Goal: Task Accomplishment & Management: Use online tool/utility

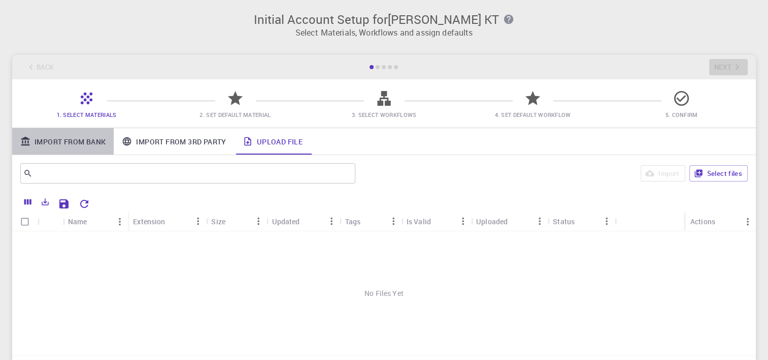
click at [90, 144] on link "Import From Bank" at bounding box center [63, 141] width 102 height 26
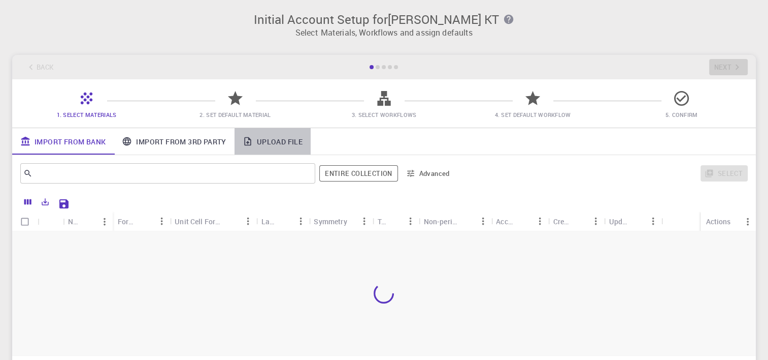
click at [266, 144] on link "Upload File" at bounding box center [273, 141] width 76 height 26
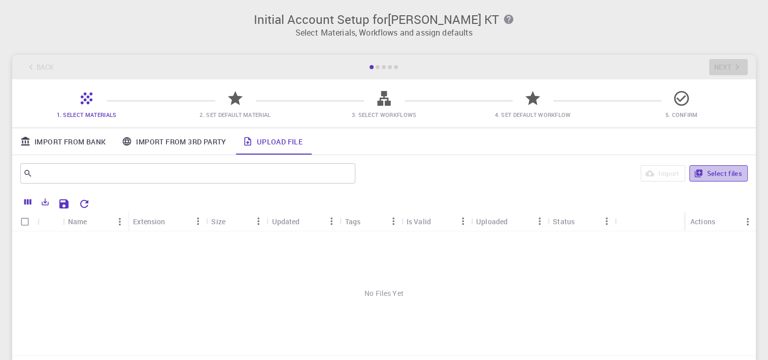
click at [713, 168] on button "Select files" at bounding box center [719, 173] width 58 height 16
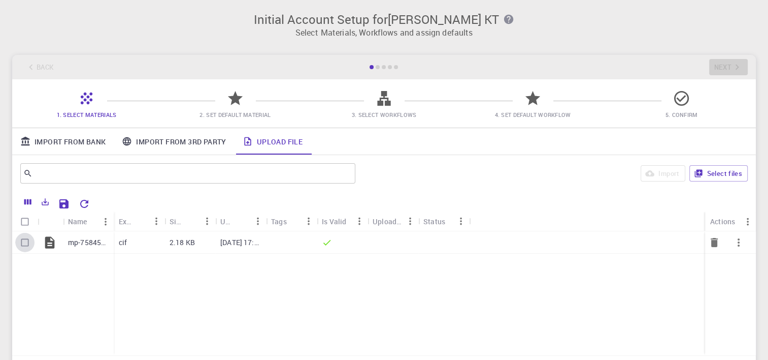
click at [27, 241] on input "Select row" at bounding box center [24, 242] width 19 height 19
checkbox input "true"
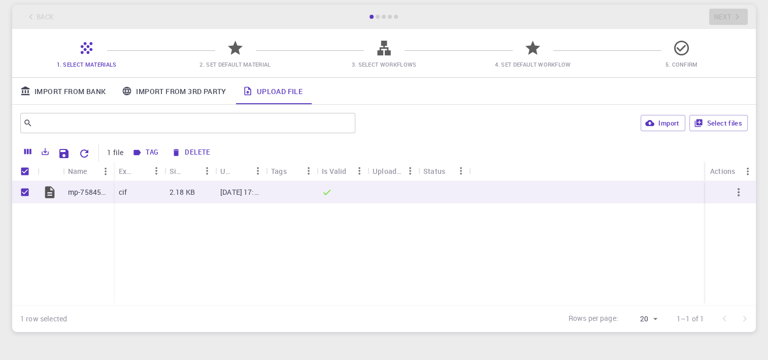
scroll to position [18, 0]
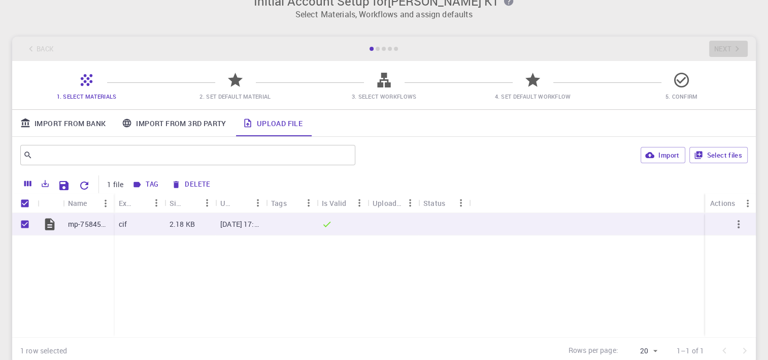
click at [226, 89] on div at bounding box center [235, 84] width 18 height 14
click at [235, 85] on icon at bounding box center [235, 80] width 18 height 18
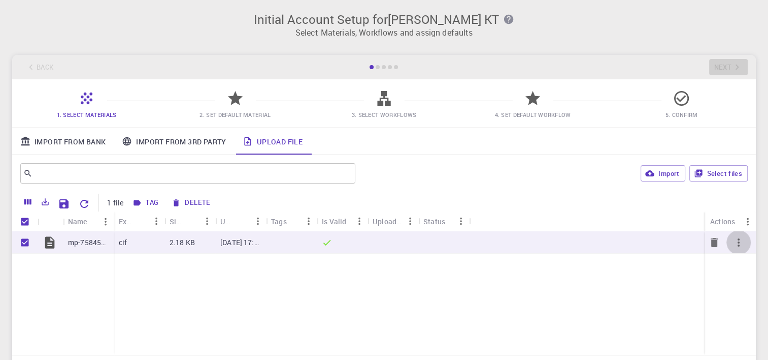
click at [738, 234] on button "button" at bounding box center [739, 242] width 24 height 24
click at [743, 258] on span "Expand" at bounding box center [745, 260] width 22 height 10
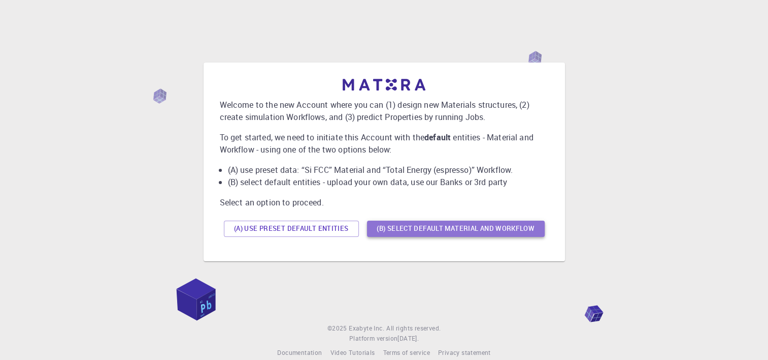
click at [401, 221] on button "(B) Select default material and workflow" at bounding box center [456, 228] width 178 height 16
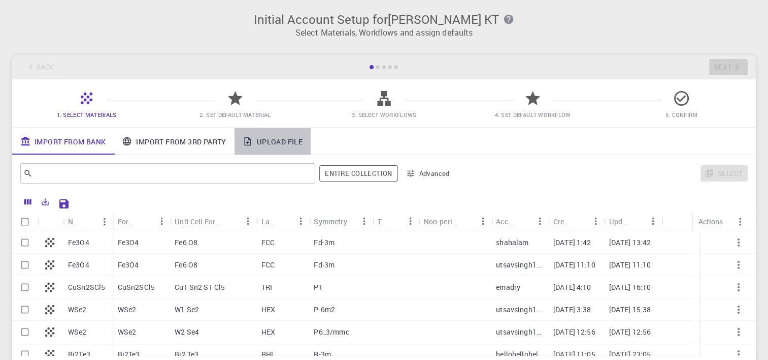
click at [274, 138] on link "Upload File" at bounding box center [273, 141] width 76 height 26
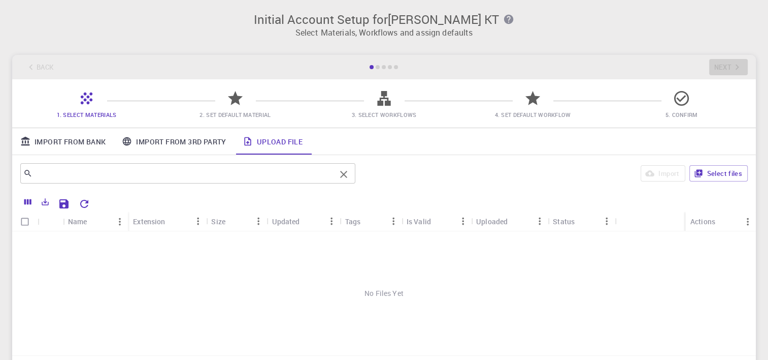
click at [168, 163] on div "​" at bounding box center [187, 173] width 335 height 20
click at [43, 202] on icon "Export" at bounding box center [45, 202] width 7 height 7
click at [705, 179] on button "Select files" at bounding box center [719, 173] width 58 height 16
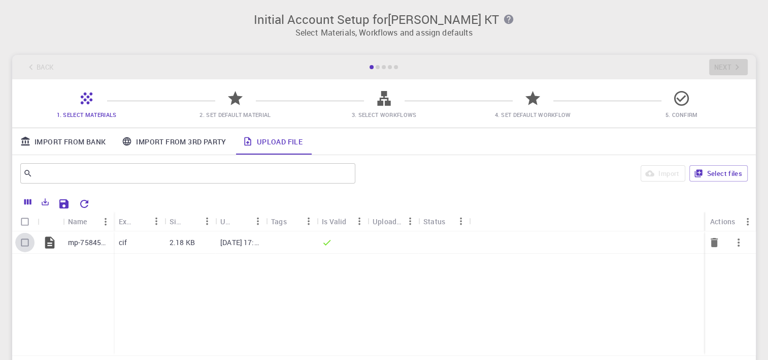
click at [17, 238] on input "Select row" at bounding box center [24, 242] width 19 height 19
checkbox input "true"
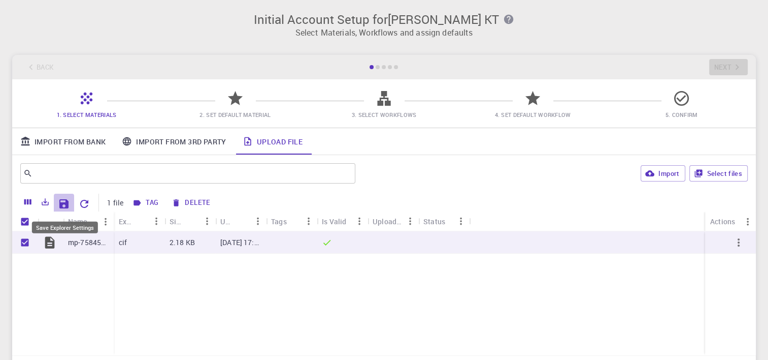
click at [68, 207] on icon "Save Explorer Settings" at bounding box center [63, 203] width 9 height 9
click at [46, 203] on icon "Export" at bounding box center [45, 201] width 9 height 9
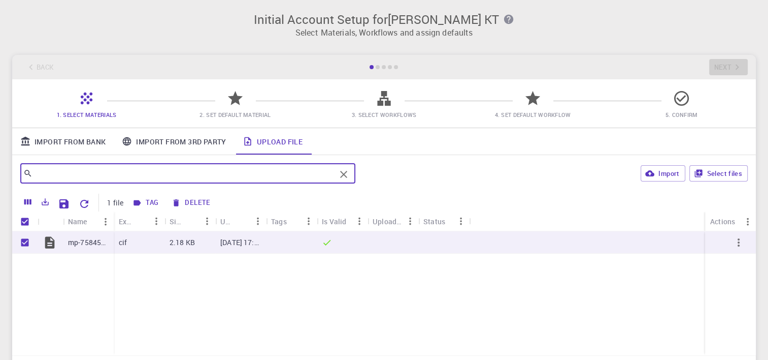
click at [154, 169] on input "text" at bounding box center [183, 173] width 303 height 14
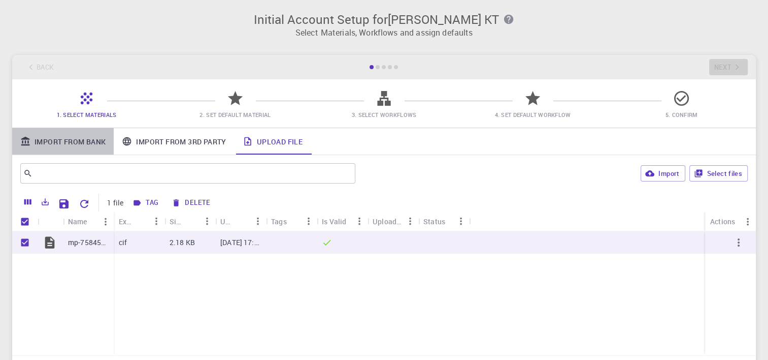
click at [96, 140] on link "Import From Bank" at bounding box center [63, 141] width 102 height 26
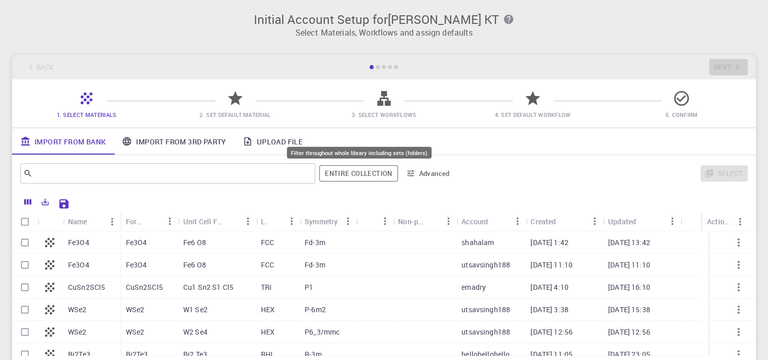
click at [324, 176] on button "Entire collection" at bounding box center [358, 173] width 78 height 16
